Goal: Task Accomplishment & Management: Use online tool/utility

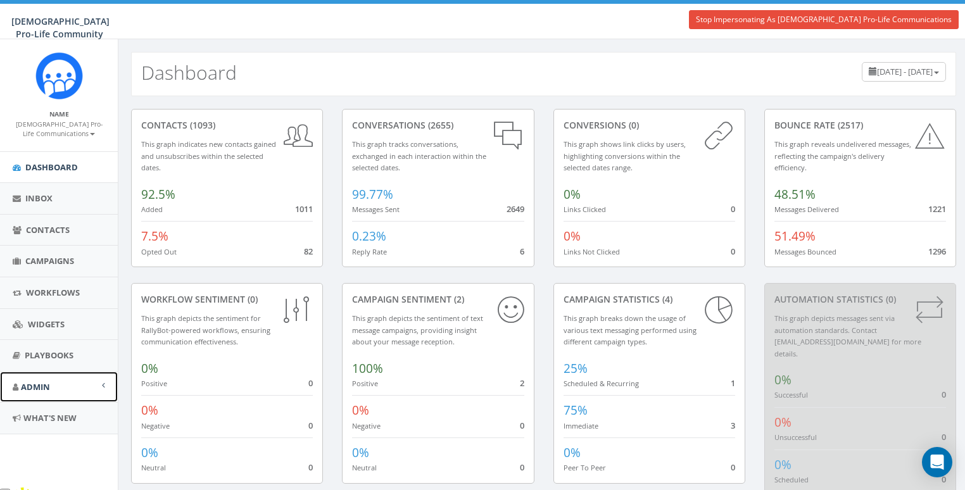
click at [39, 381] on span "Admin" at bounding box center [35, 386] width 29 height 11
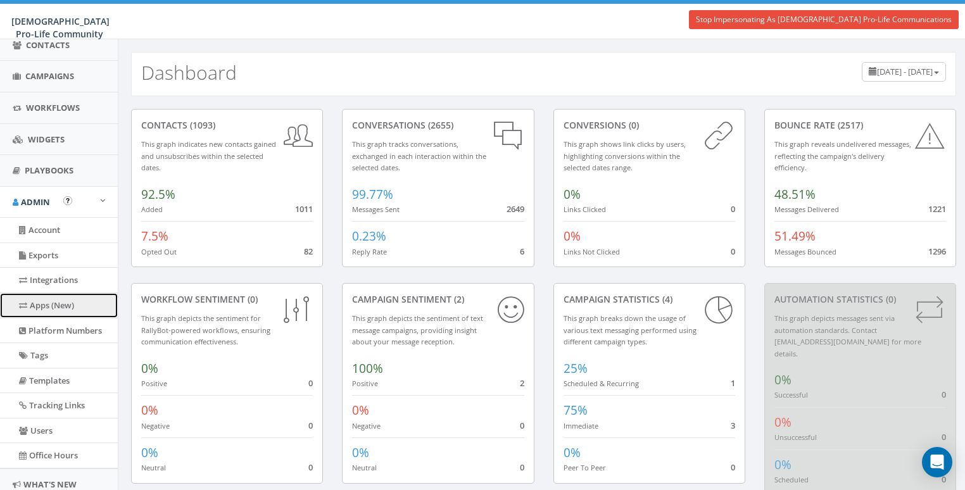
click at [49, 305] on link "Apps (New)" at bounding box center [59, 305] width 118 height 25
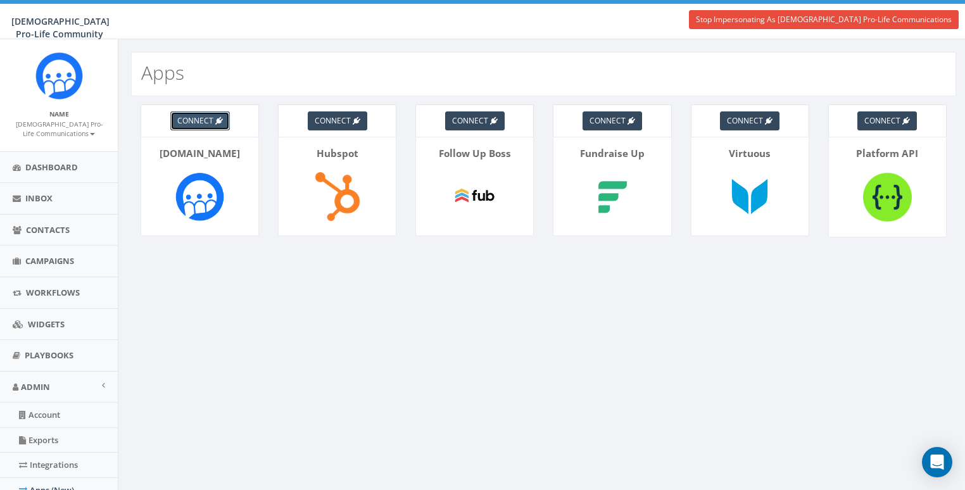
click at [206, 121] on span "connect" at bounding box center [195, 120] width 36 height 11
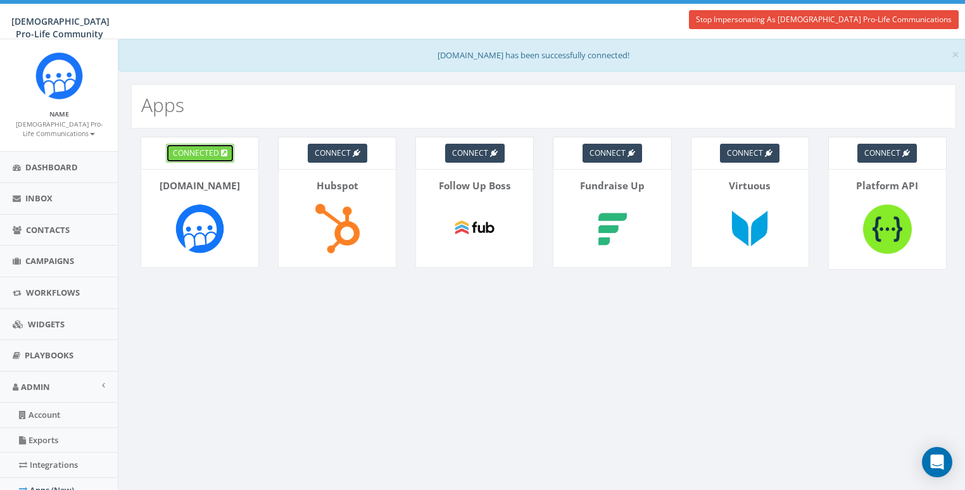
click at [210, 148] on span "connected" at bounding box center [196, 153] width 46 height 11
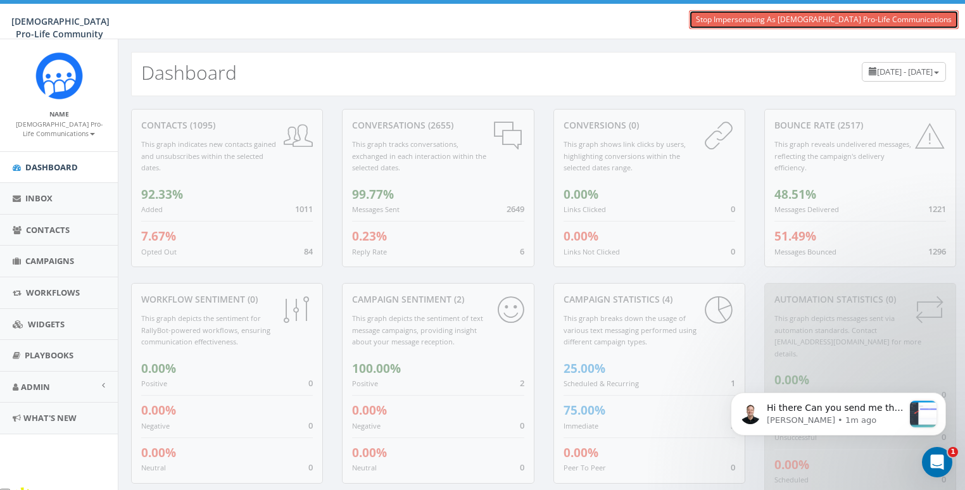
click at [927, 22] on link "Stop Impersonating As [DEMOGRAPHIC_DATA] Pro-Life Communications" at bounding box center [824, 19] width 270 height 19
